Goal: Find specific page/section: Find specific page/section

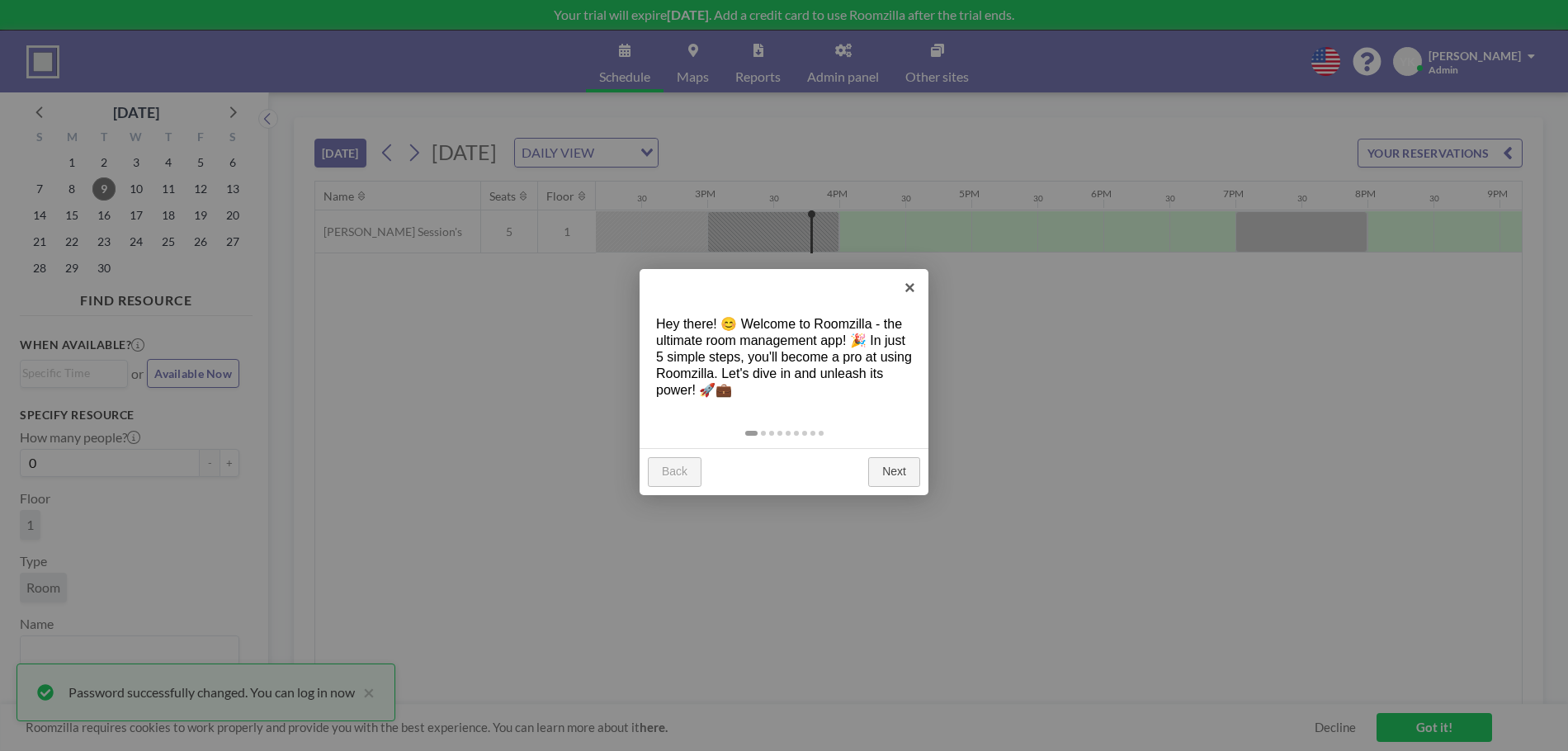
scroll to position [0, 1980]
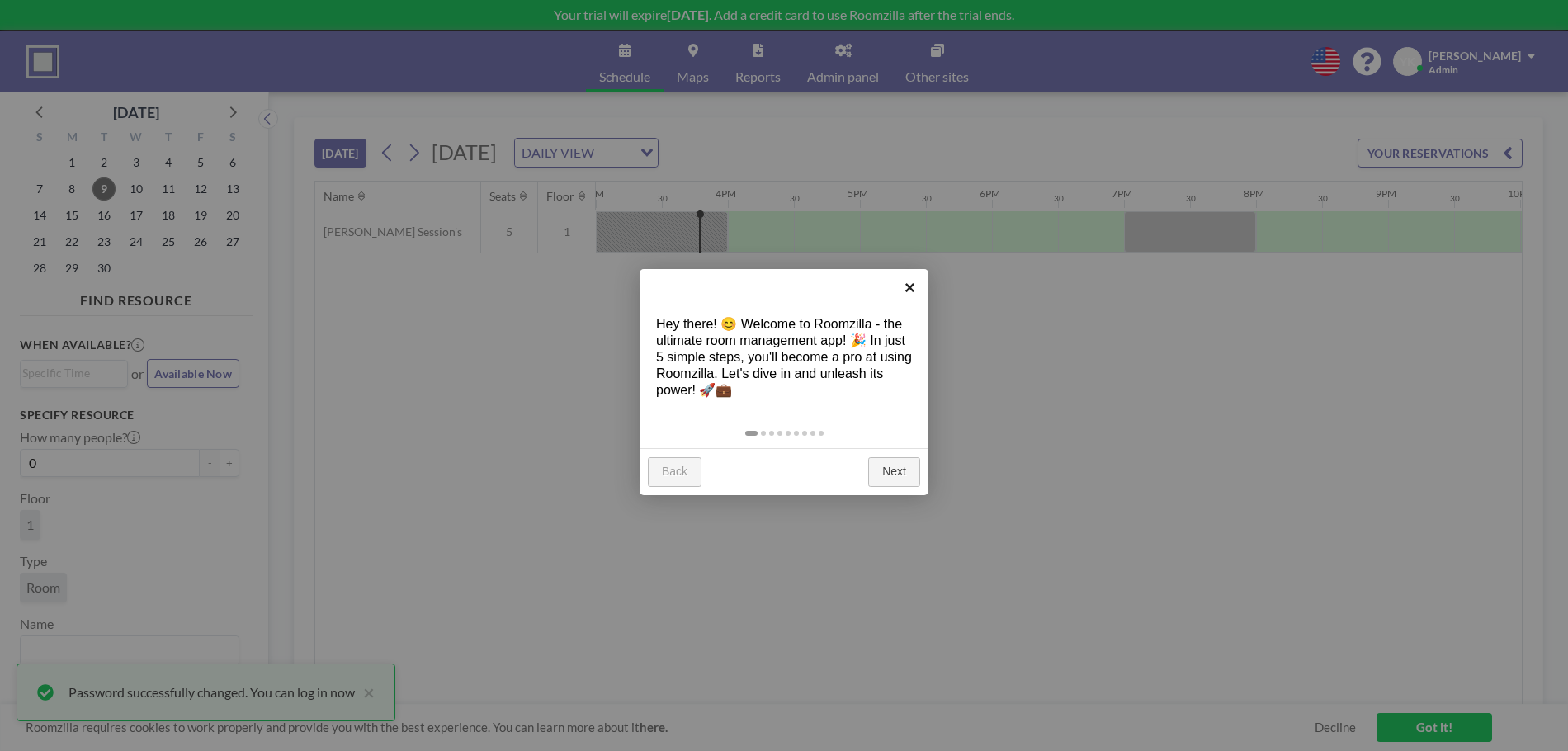
click at [915, 286] on link "×" at bounding box center [910, 287] width 37 height 37
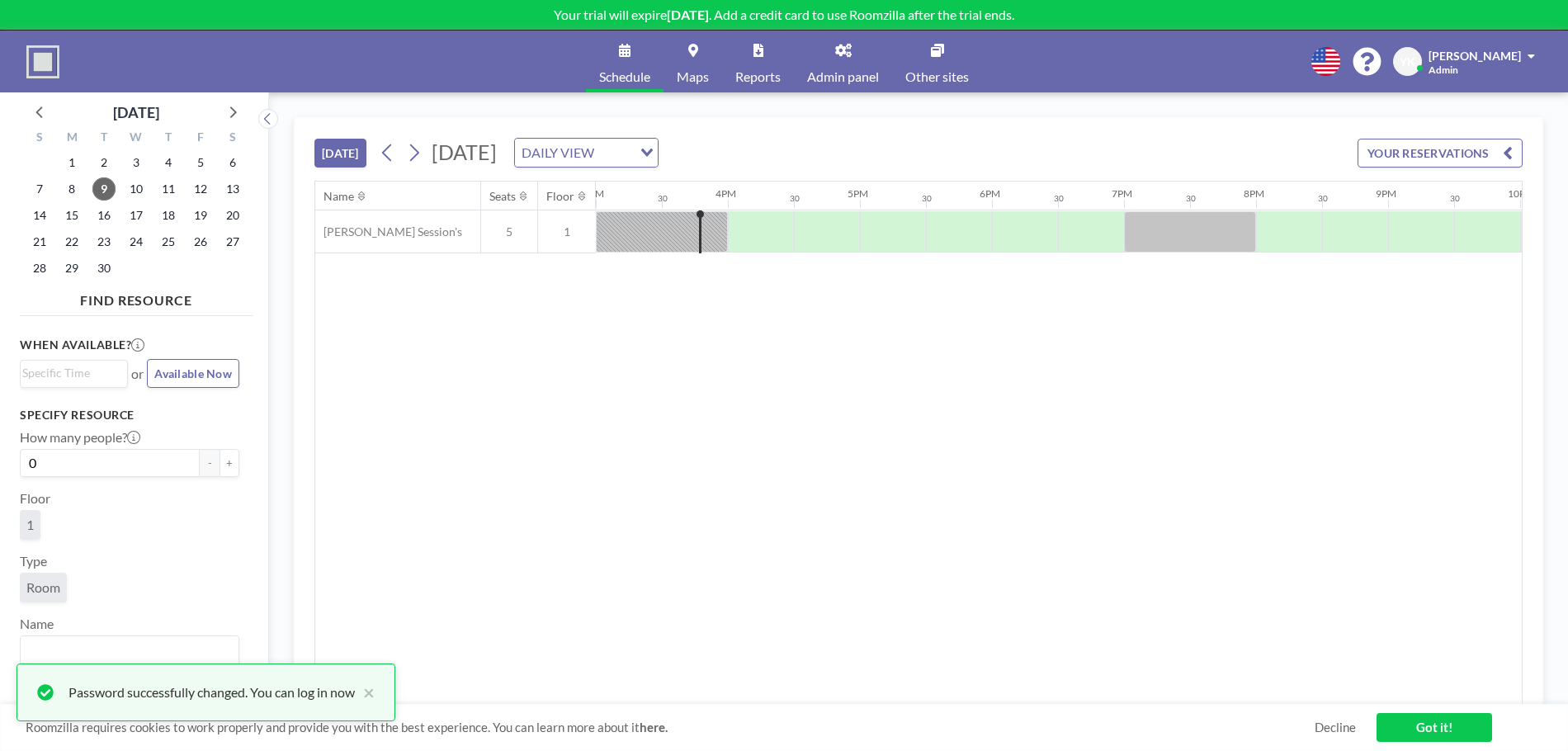
click at [631, 155] on input "Search for option" at bounding box center [614, 152] width 31 height 22
click at [846, 77] on span "Admin panel" at bounding box center [842, 76] width 72 height 13
click at [773, 235] on div at bounding box center [760, 232] width 66 height 41
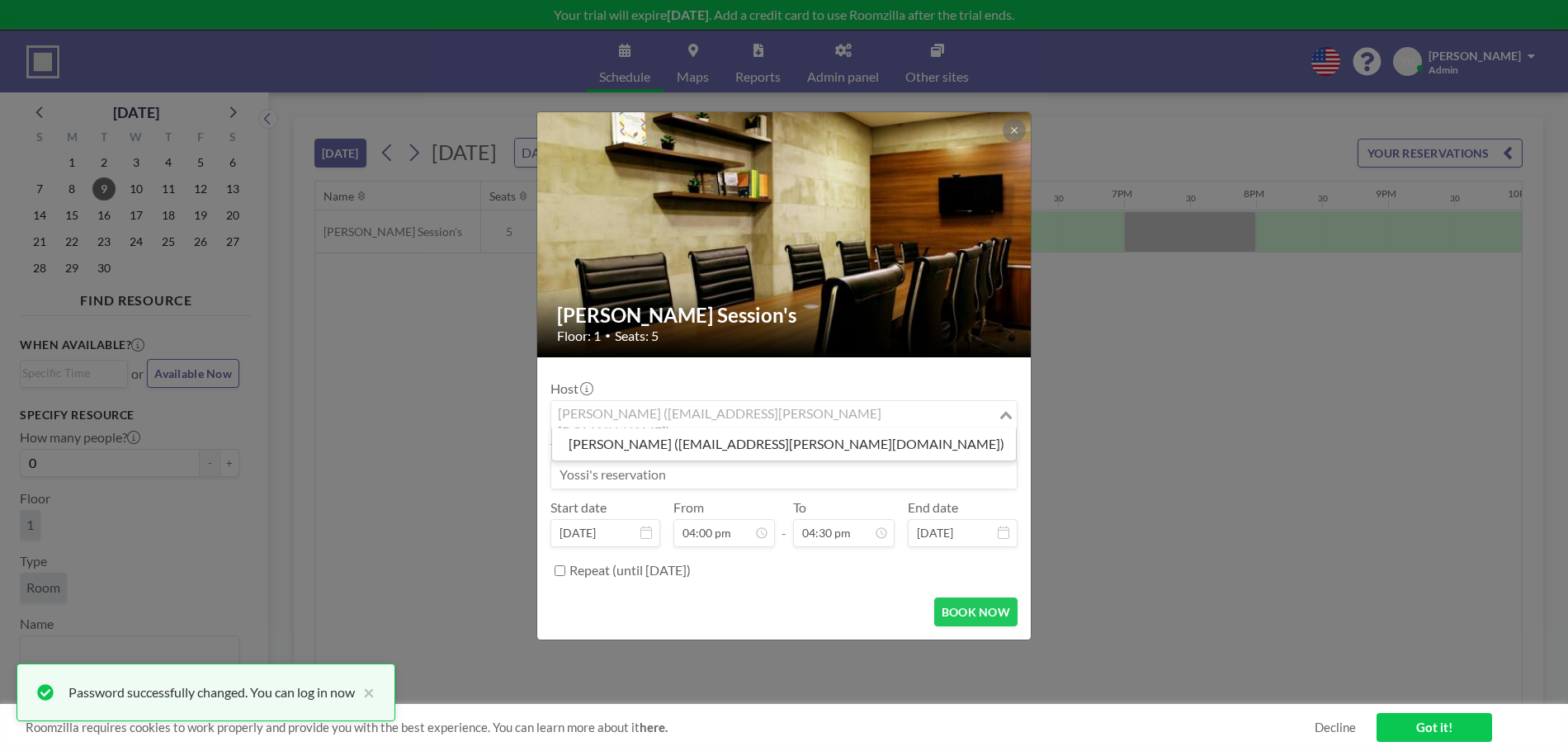
click at [803, 414] on input "Search for option" at bounding box center [775, 415] width 444 height 22
click at [944, 407] on input "Search for option" at bounding box center [775, 415] width 444 height 22
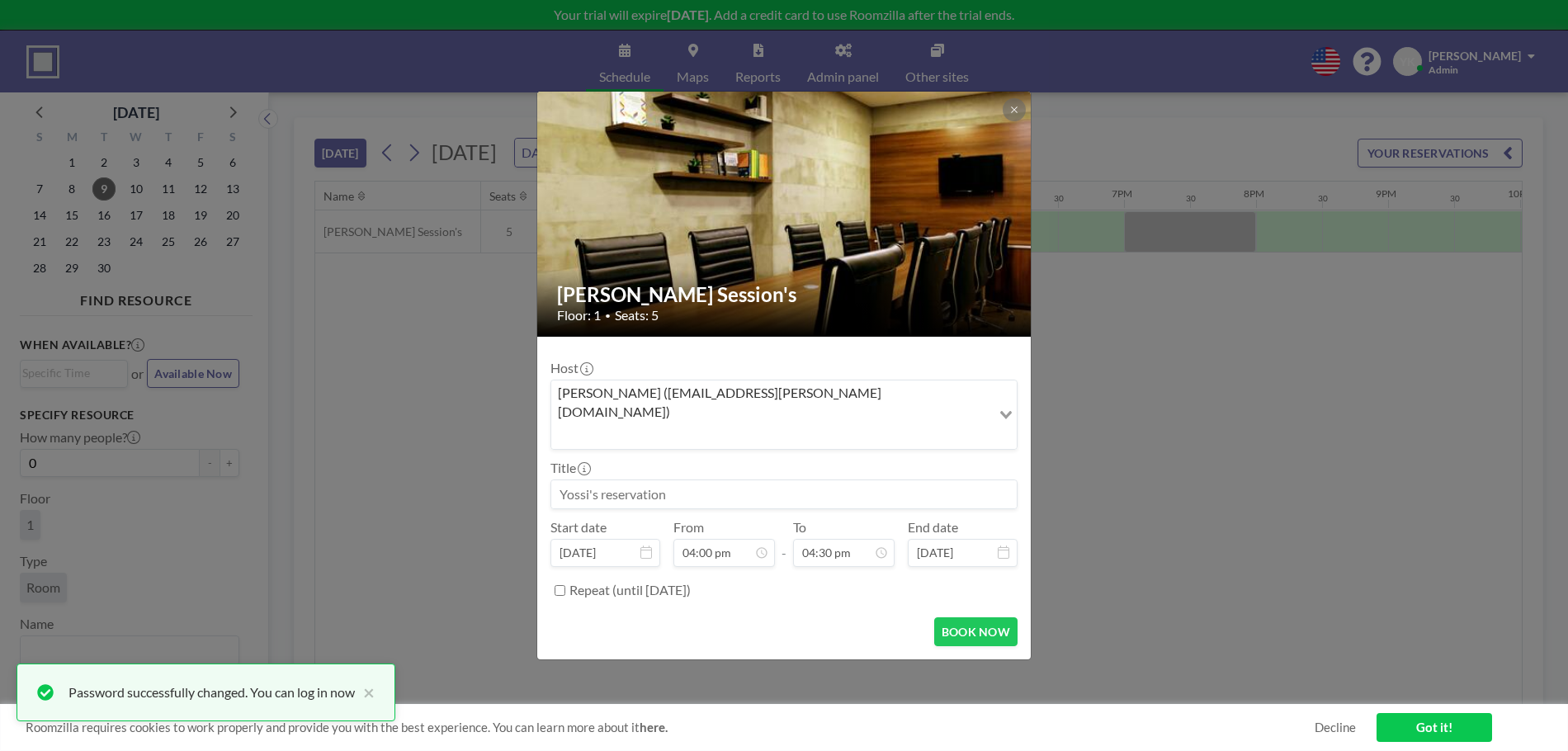
click at [841, 370] on div "Host [PERSON_NAME] ([EMAIL_ADDRESS][PERSON_NAME][DOMAIN_NAME]) Loading... Title…" at bounding box center [784, 476] width 467 height 255
